Goal: Use online tool/utility

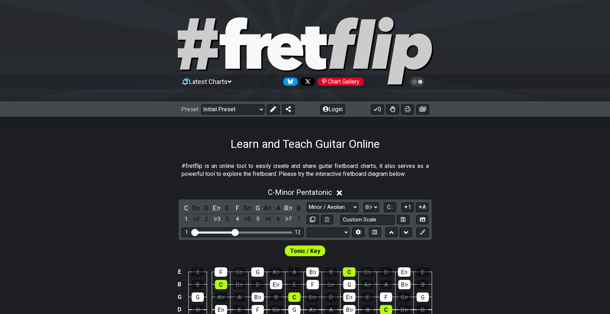
select select "Minor / Aeolian"
select select "Bb"
select select "Tuning"
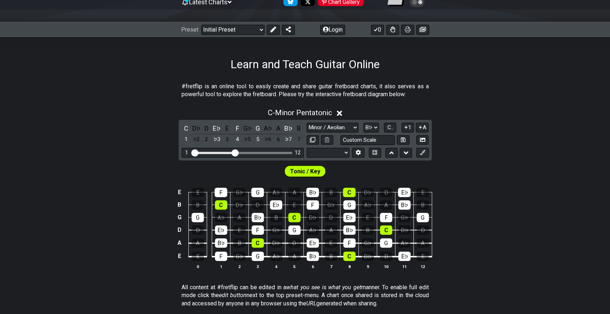
click at [103, 127] on div "C - Minor Pentatonic C D♭ D E♭ E F G♭ G A♭ A B♭ B 1 ♭2 2 ♭3 3 4 ♭5 5 ♭6 6 ♭7 7 …" at bounding box center [305, 191] width 610 height 175
click at [330, 26] on button "Login" at bounding box center [332, 30] width 25 height 10
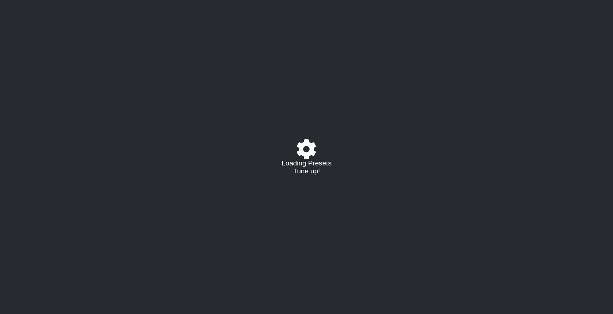
select select "C"
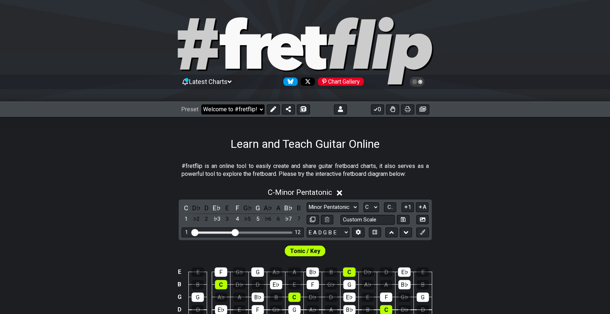
click at [240, 111] on select "Welcome to #fretflip! Initial Preset Custom Preset 7 str G standard Open Bb ext…" at bounding box center [232, 110] width 63 height 10
click at [201, 105] on select "Welcome to #fretflip! Initial Preset Custom Preset 7 str G standard Open Bb ext…" at bounding box center [232, 110] width 63 height 10
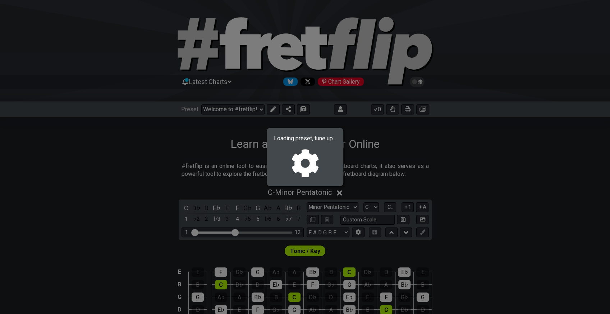
select select "/023551606881"
select select "Major / [PERSON_NAME]"
select select "Bb F Bb Eb F Bb"
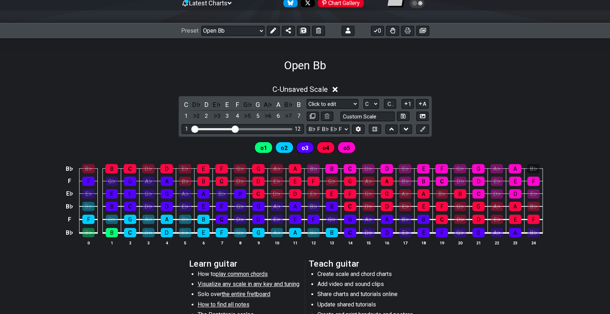
scroll to position [80, 0]
